Goal: Navigation & Orientation: Go to known website

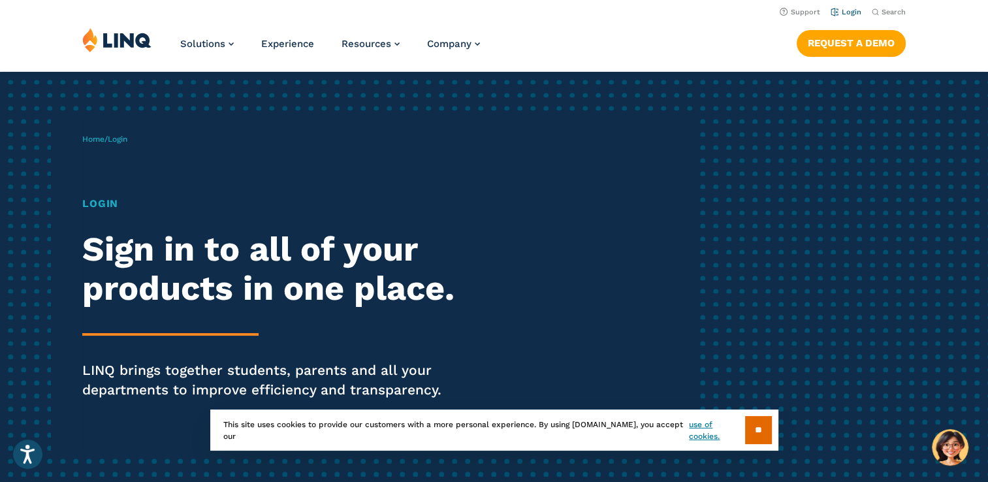
click at [844, 16] on link "Login" at bounding box center [846, 12] width 31 height 8
